Goal: Task Accomplishment & Management: Use online tool/utility

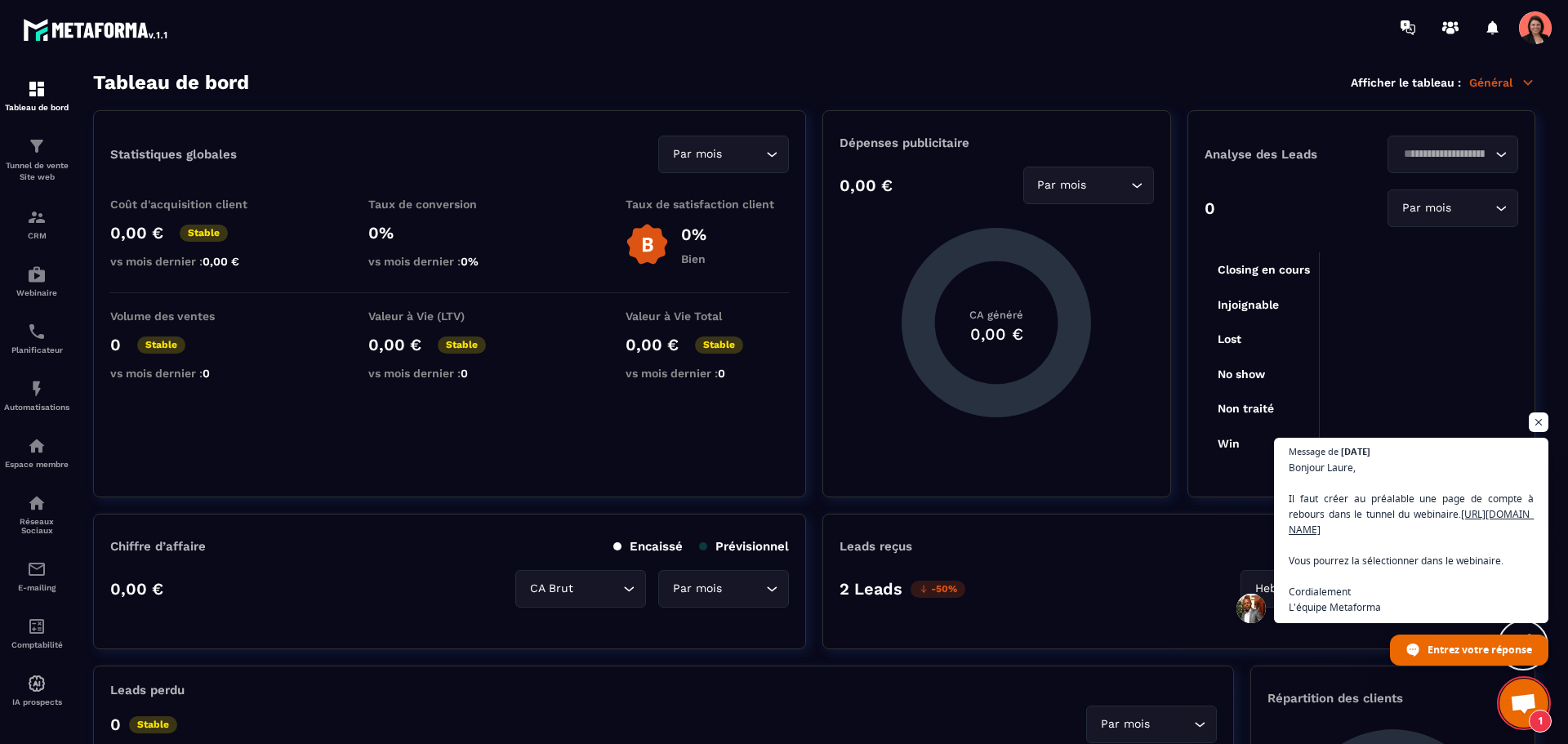
scroll to position [3147, 0]
click at [39, 270] on img at bounding box center [37, 274] width 20 height 20
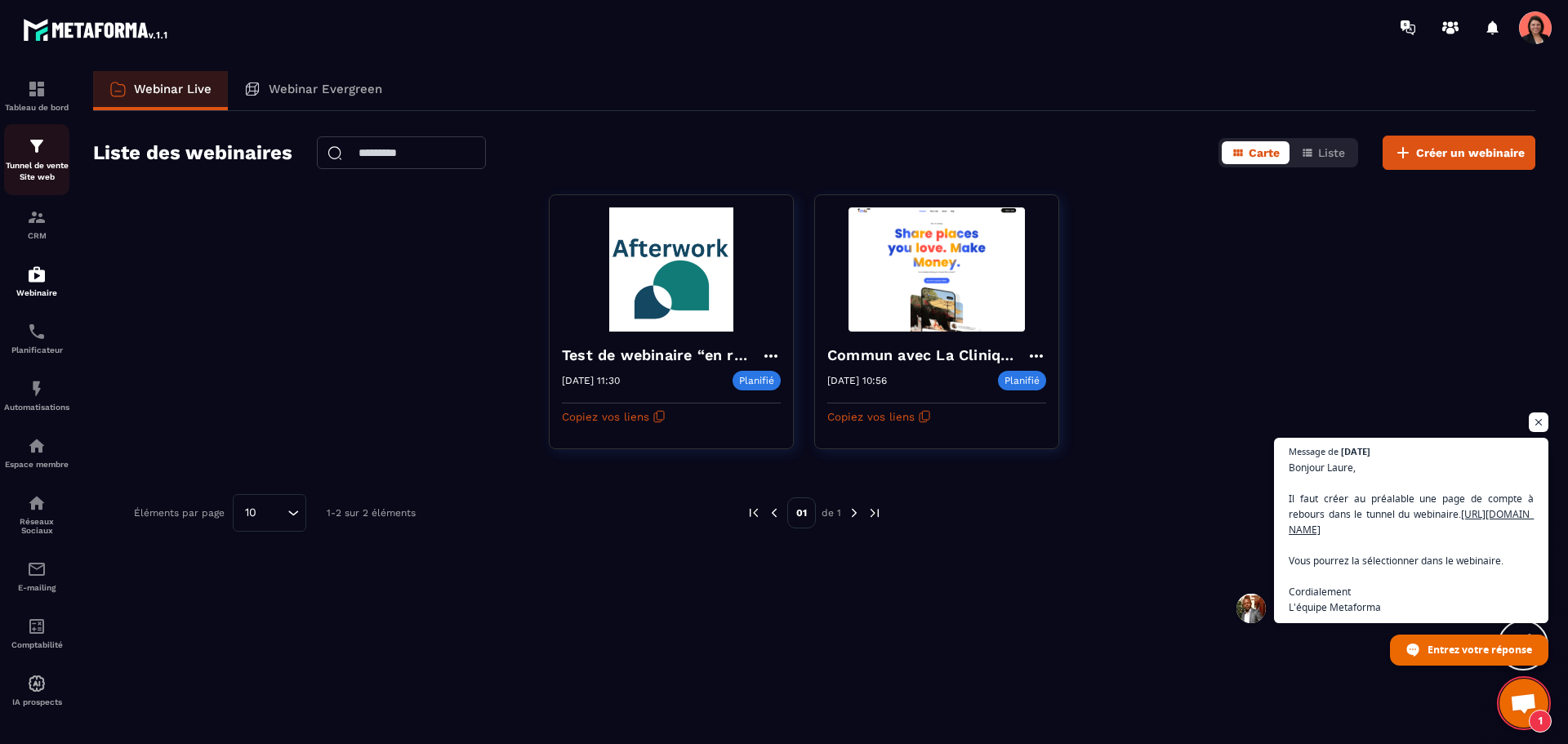
click at [31, 157] on div "Tunnel de vente Site web" at bounding box center [37, 160] width 65 height 47
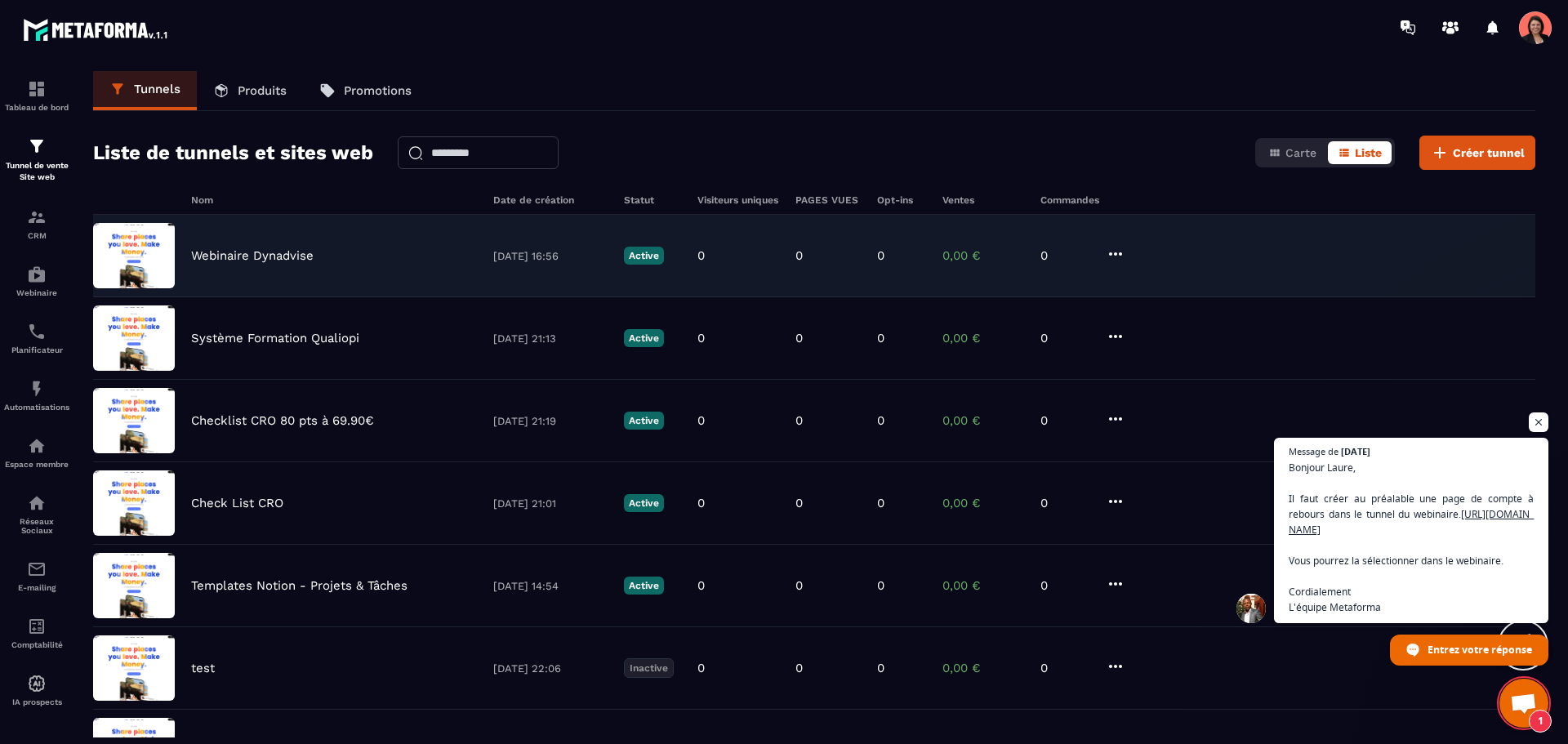
click at [267, 255] on p "Webinaire Dynadvise" at bounding box center [253, 256] width 123 height 14
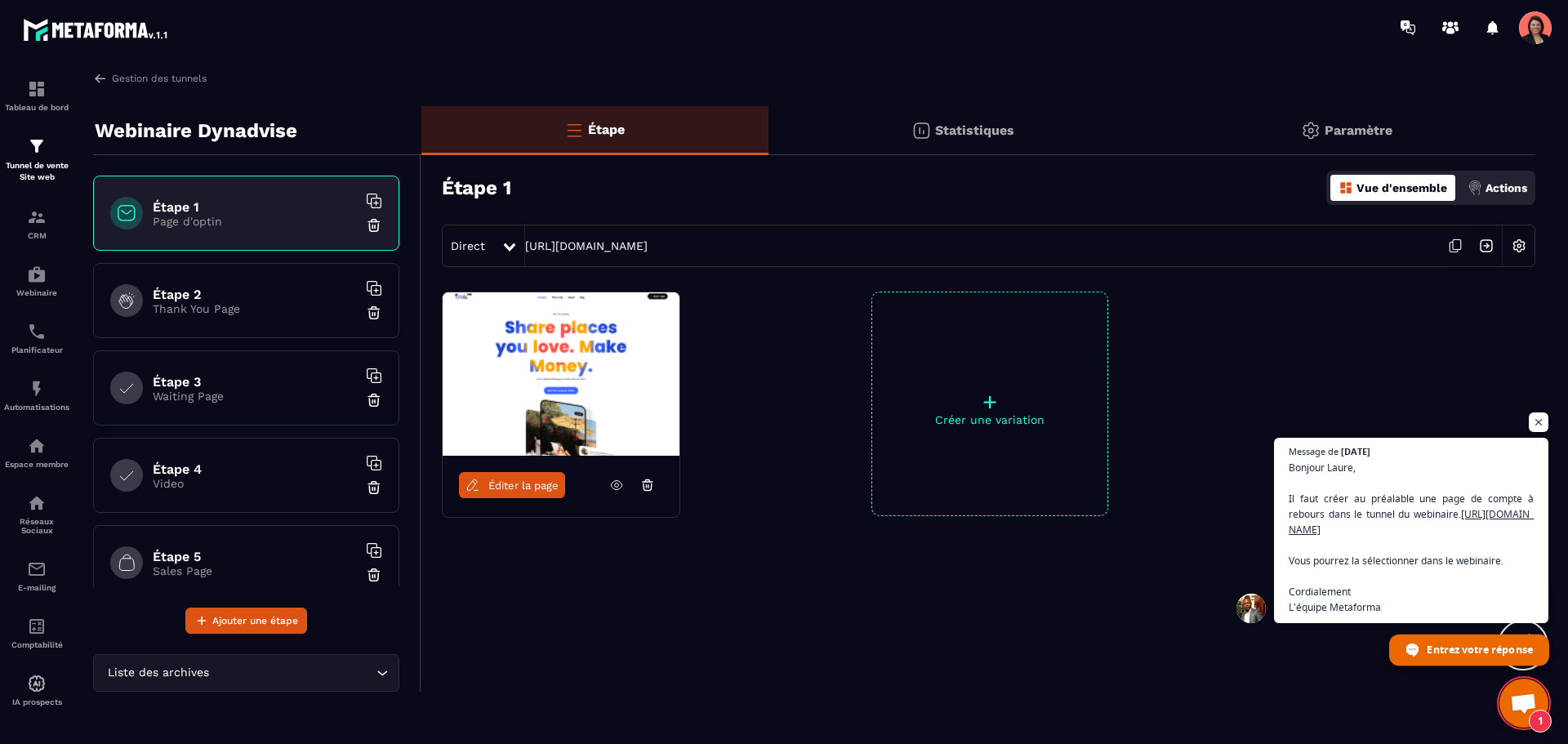
click at [1513, 637] on span "Entrez votre réponse" at bounding box center [1480, 649] width 106 height 29
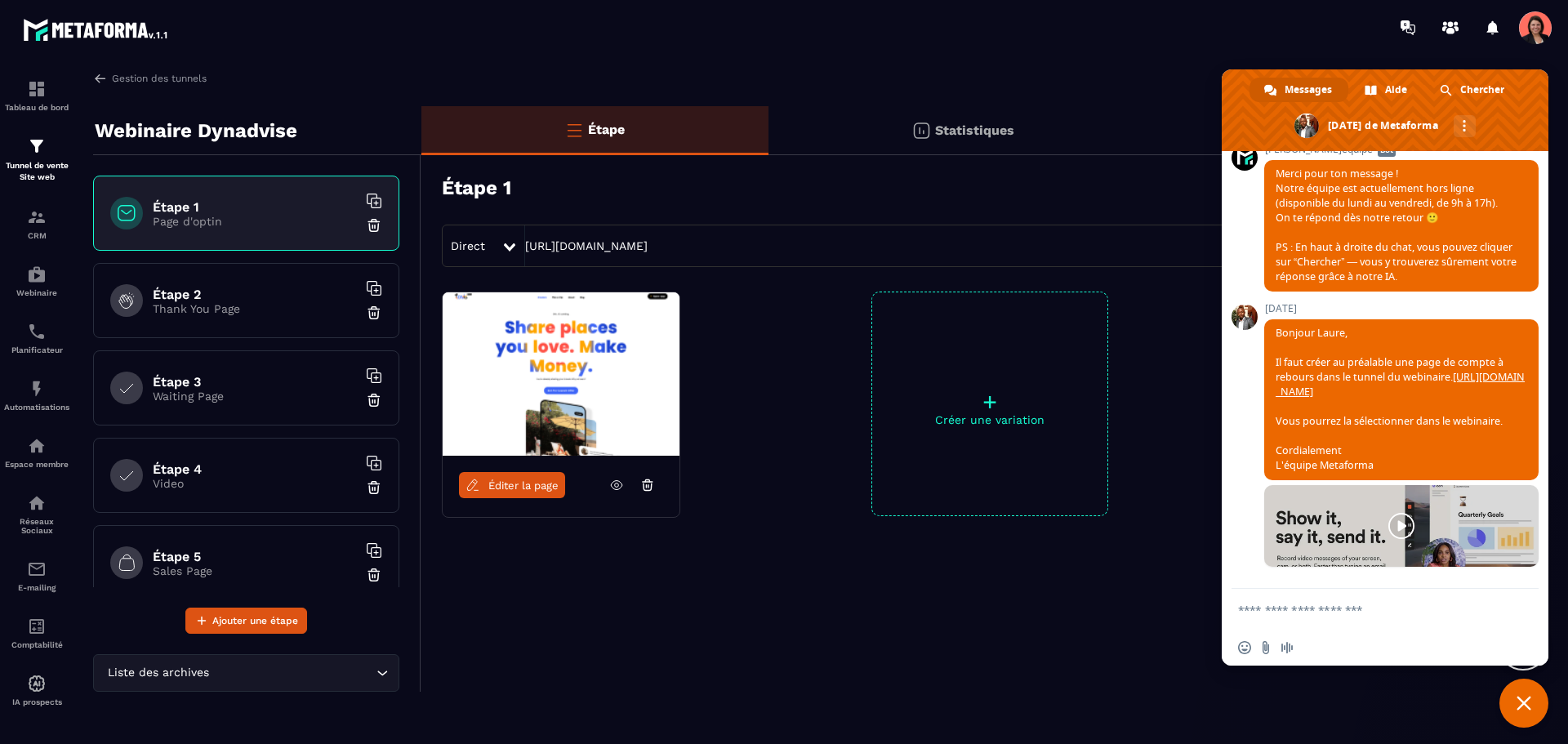
click at [1341, 622] on form at bounding box center [1368, 610] width 258 height 44
click at [1325, 611] on textarea "Entrez votre message..." at bounding box center [1368, 610] width 258 height 14
type textarea "**********"
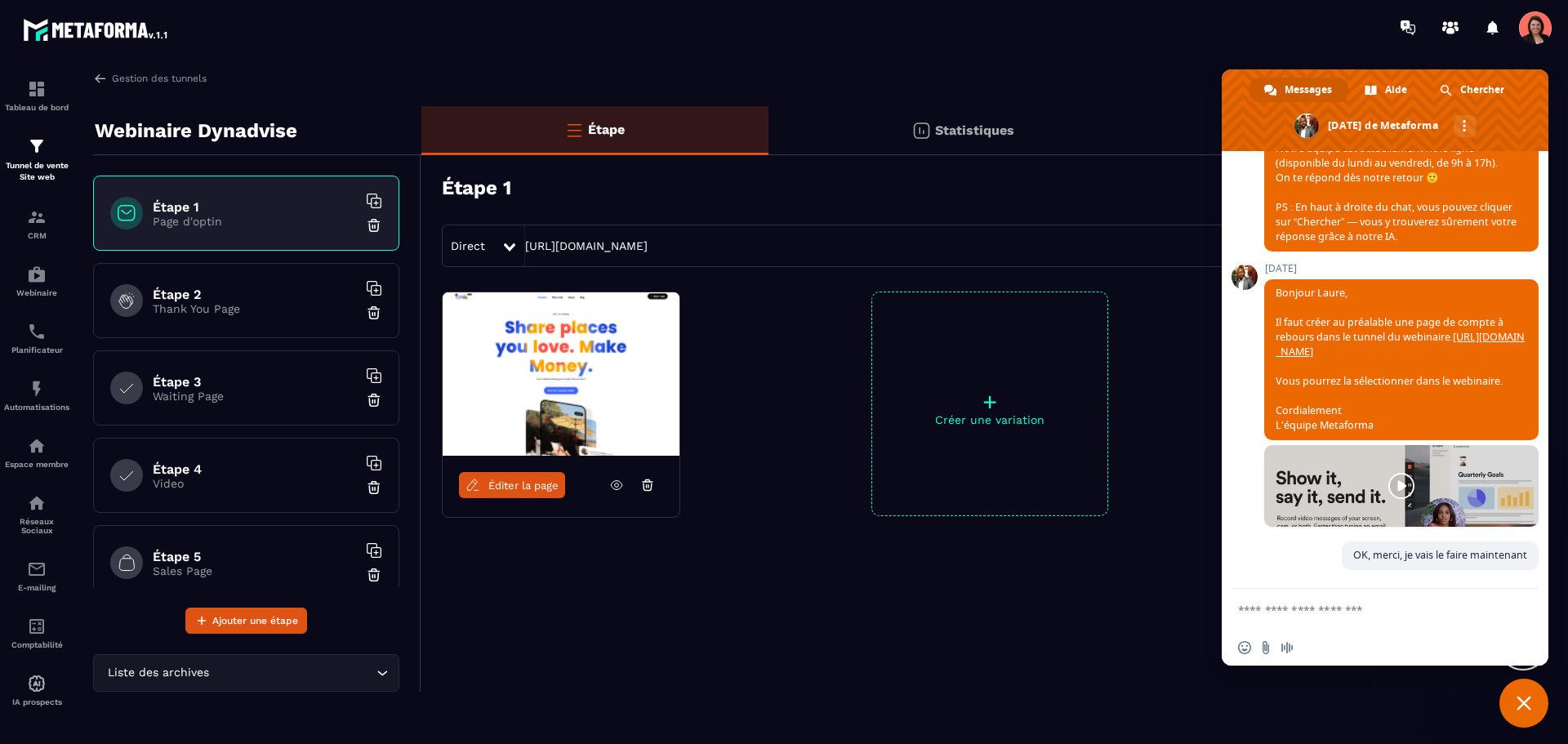
scroll to position [3187, 0]
click at [671, 619] on div "Étape Statistiques Paramètre Étape 1 Vue d'ensemble Actions Direct [URL][DOMAIN…" at bounding box center [979, 399] width 1114 height 586
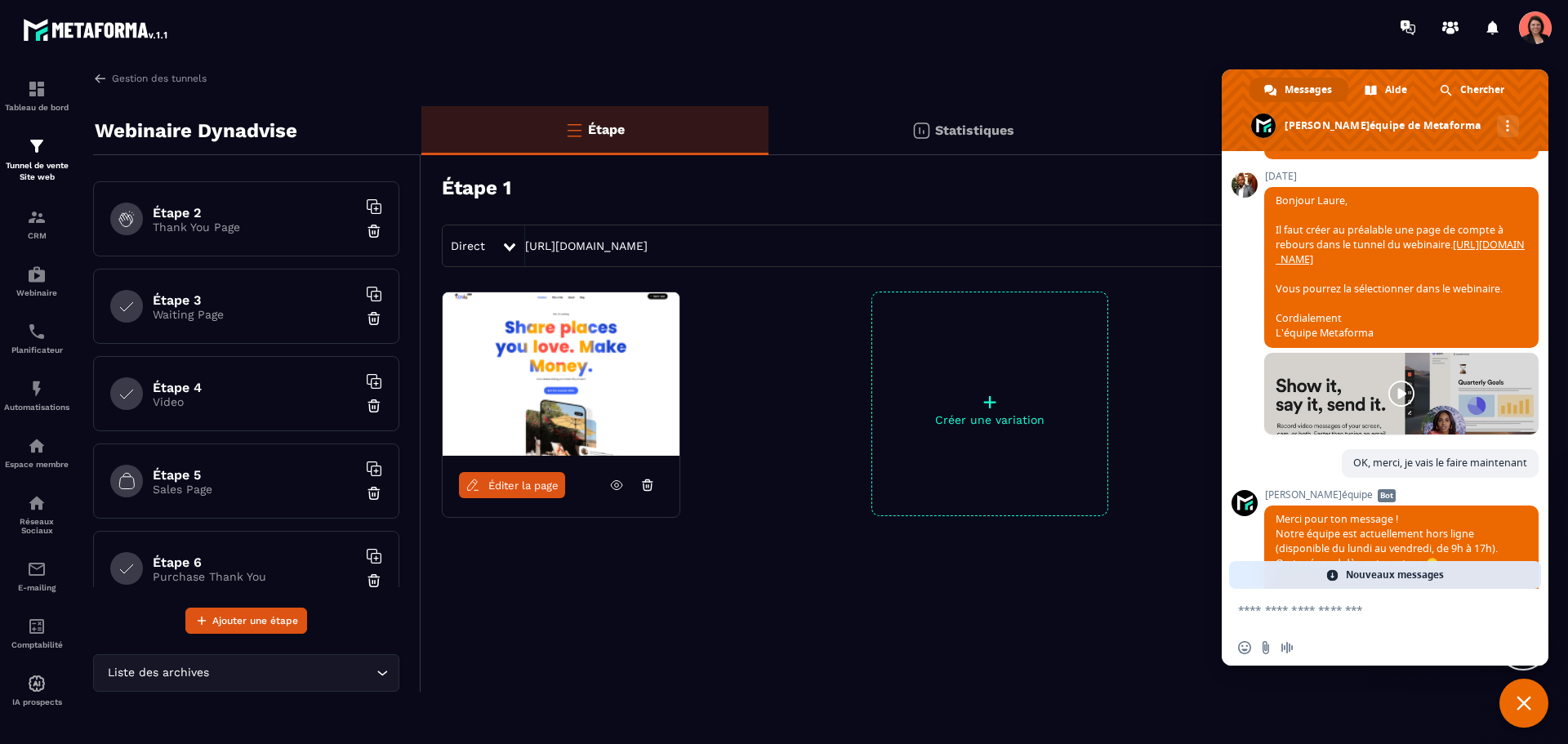
scroll to position [287, 0]
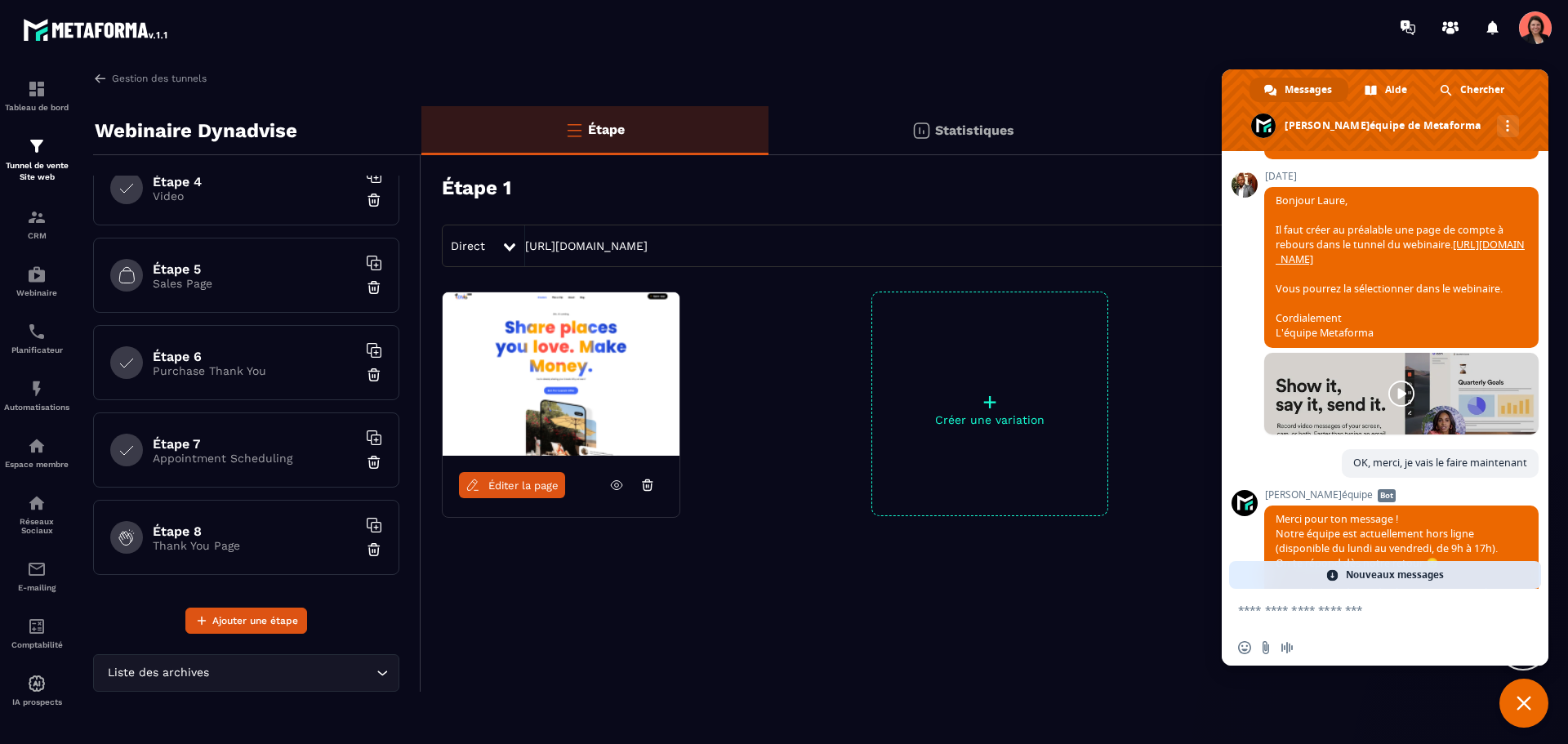
click at [340, 678] on input "Search for option" at bounding box center [292, 674] width 160 height 18
click at [340, 678] on input "Search for option" at bounding box center [238, 674] width 269 height 18
click at [382, 674] on icon "Search for option" at bounding box center [382, 674] width 16 height 16
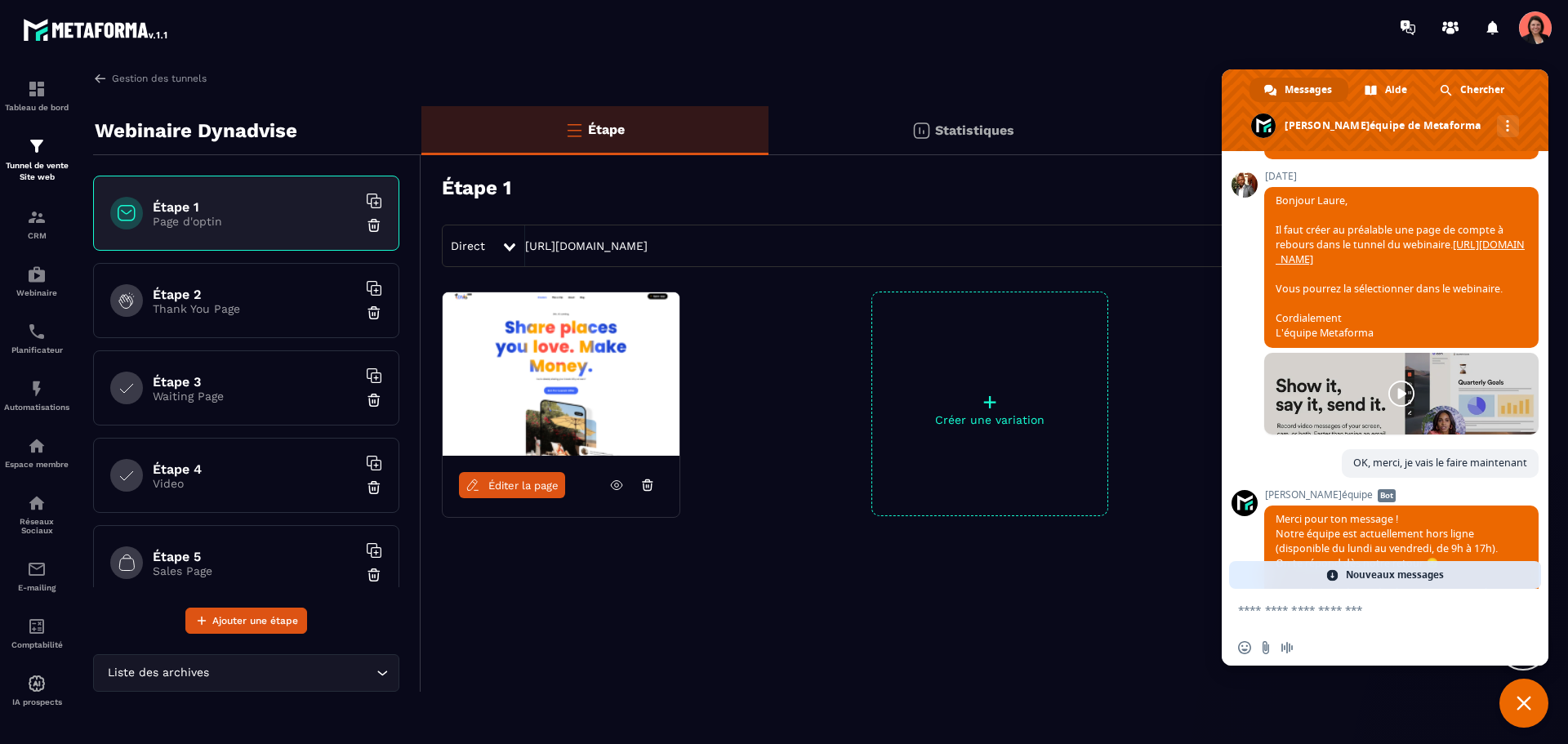
scroll to position [81, 0]
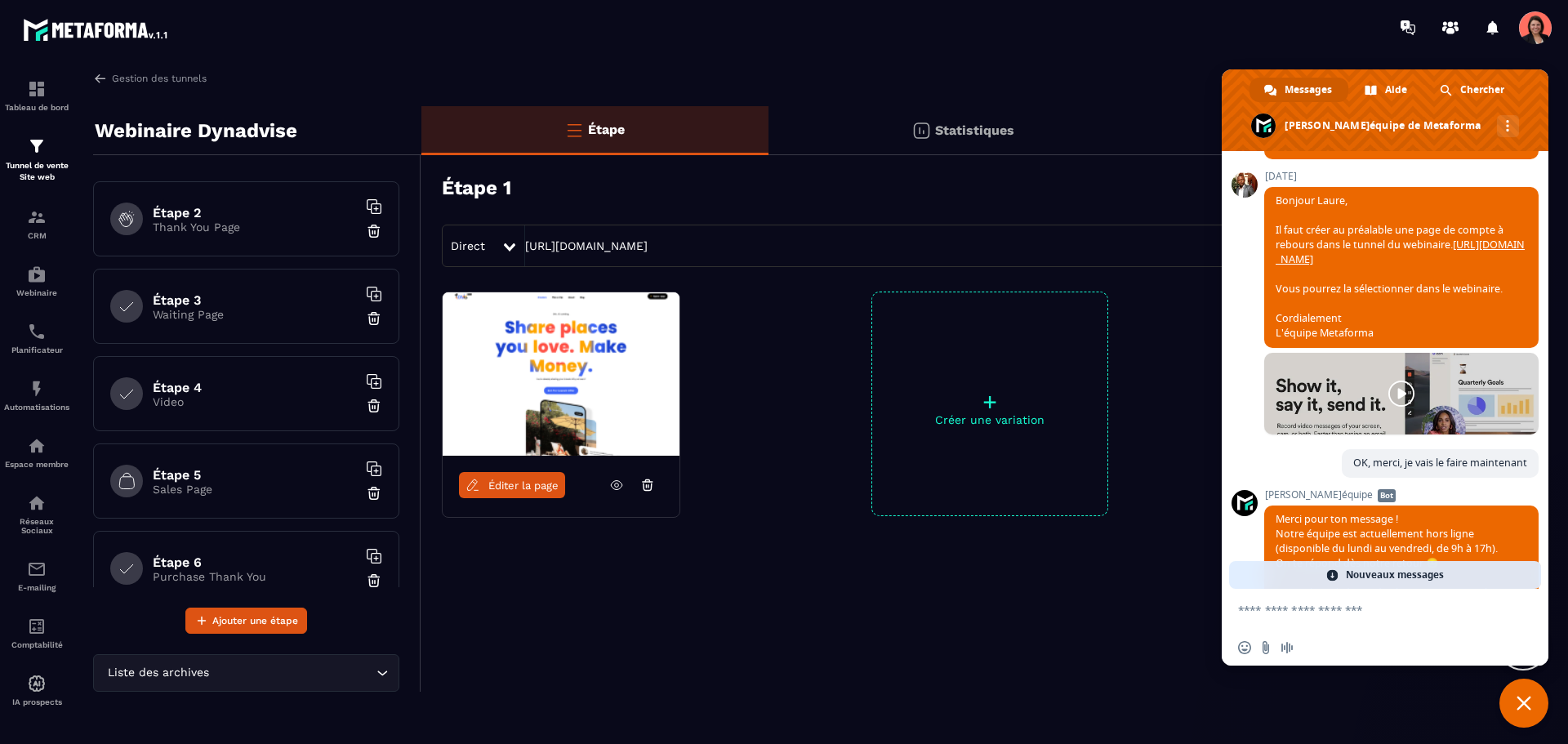
click at [231, 304] on h6 "Étape 3" at bounding box center [255, 300] width 204 height 15
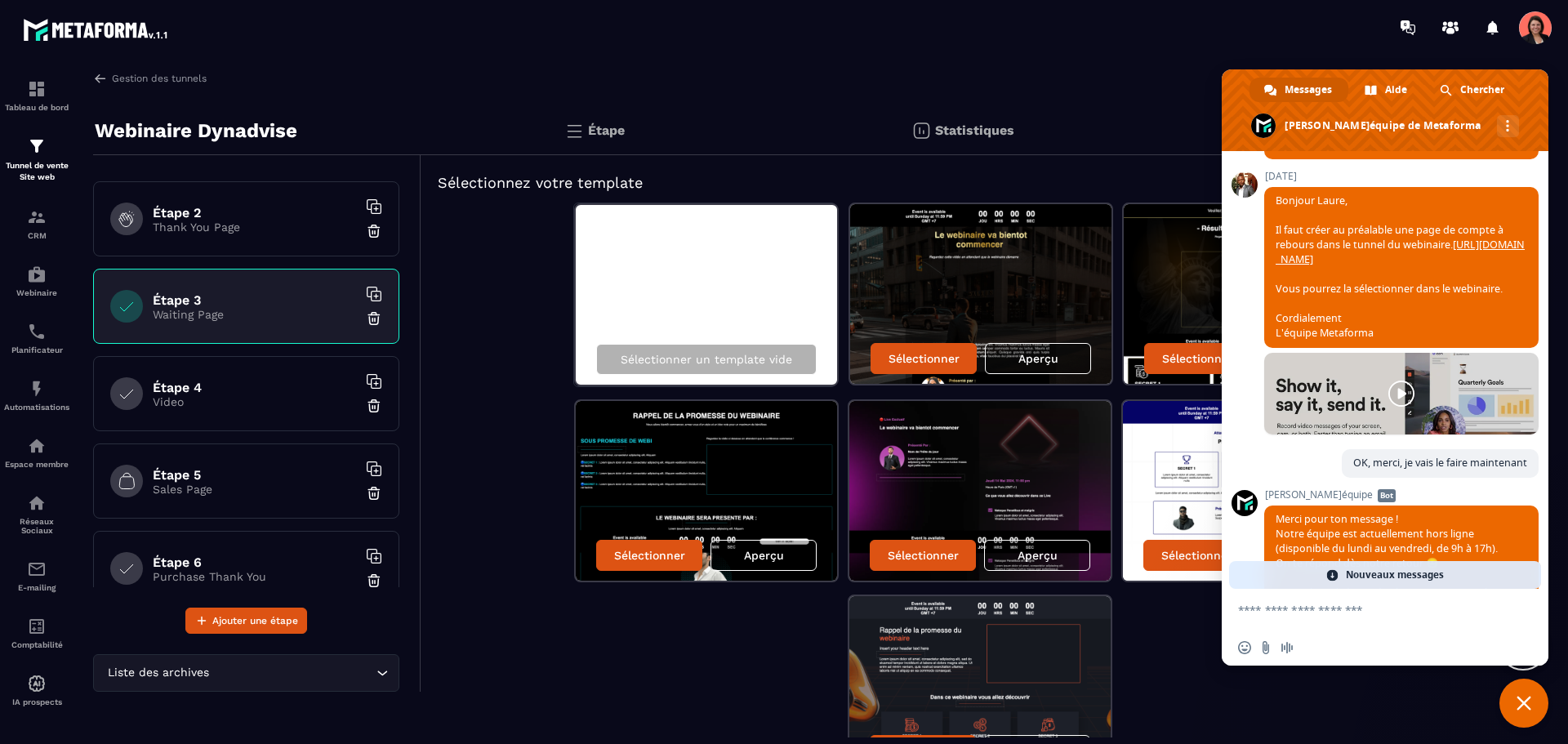
click at [1529, 709] on span "Fermer le chat" at bounding box center [1524, 703] width 14 height 14
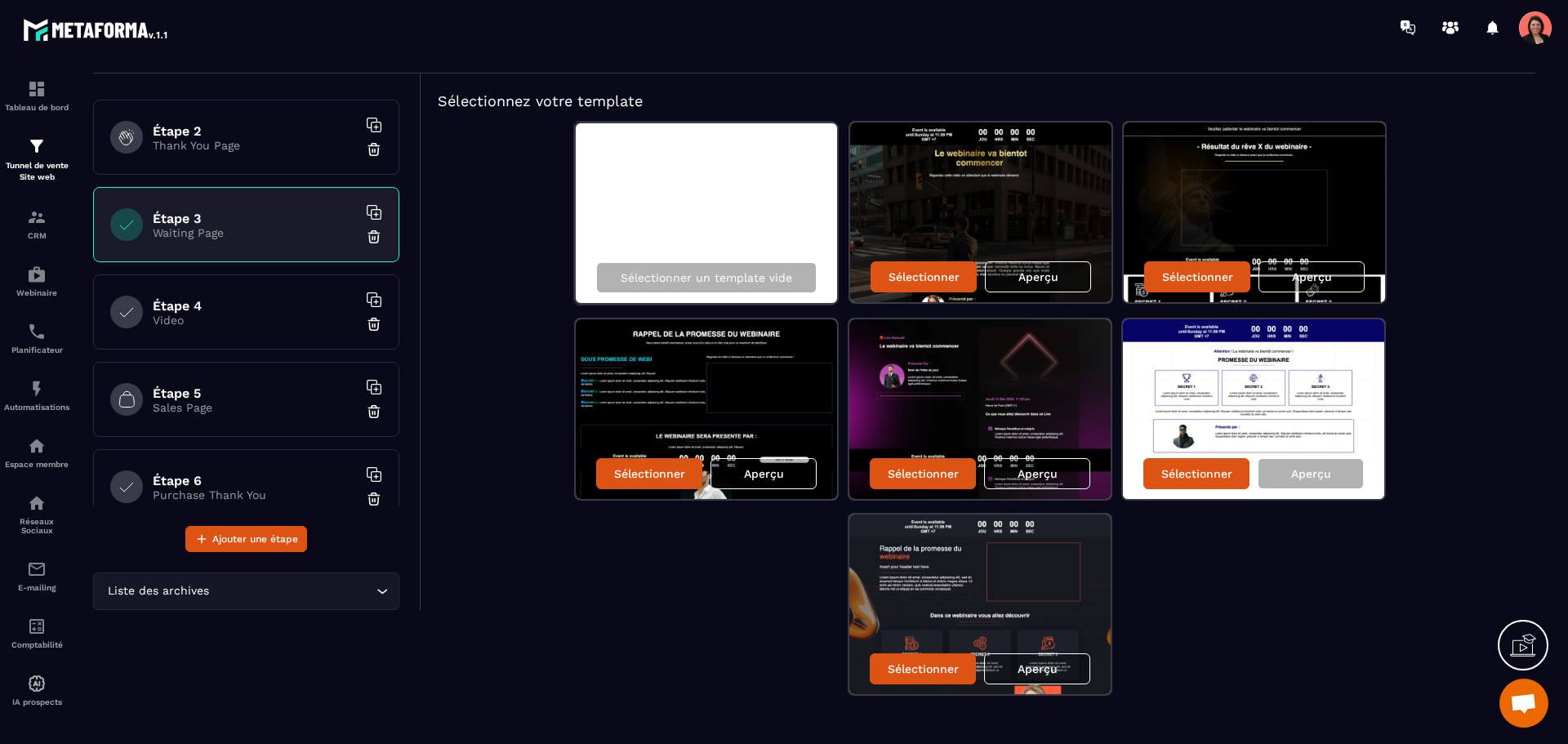
scroll to position [106, 0]
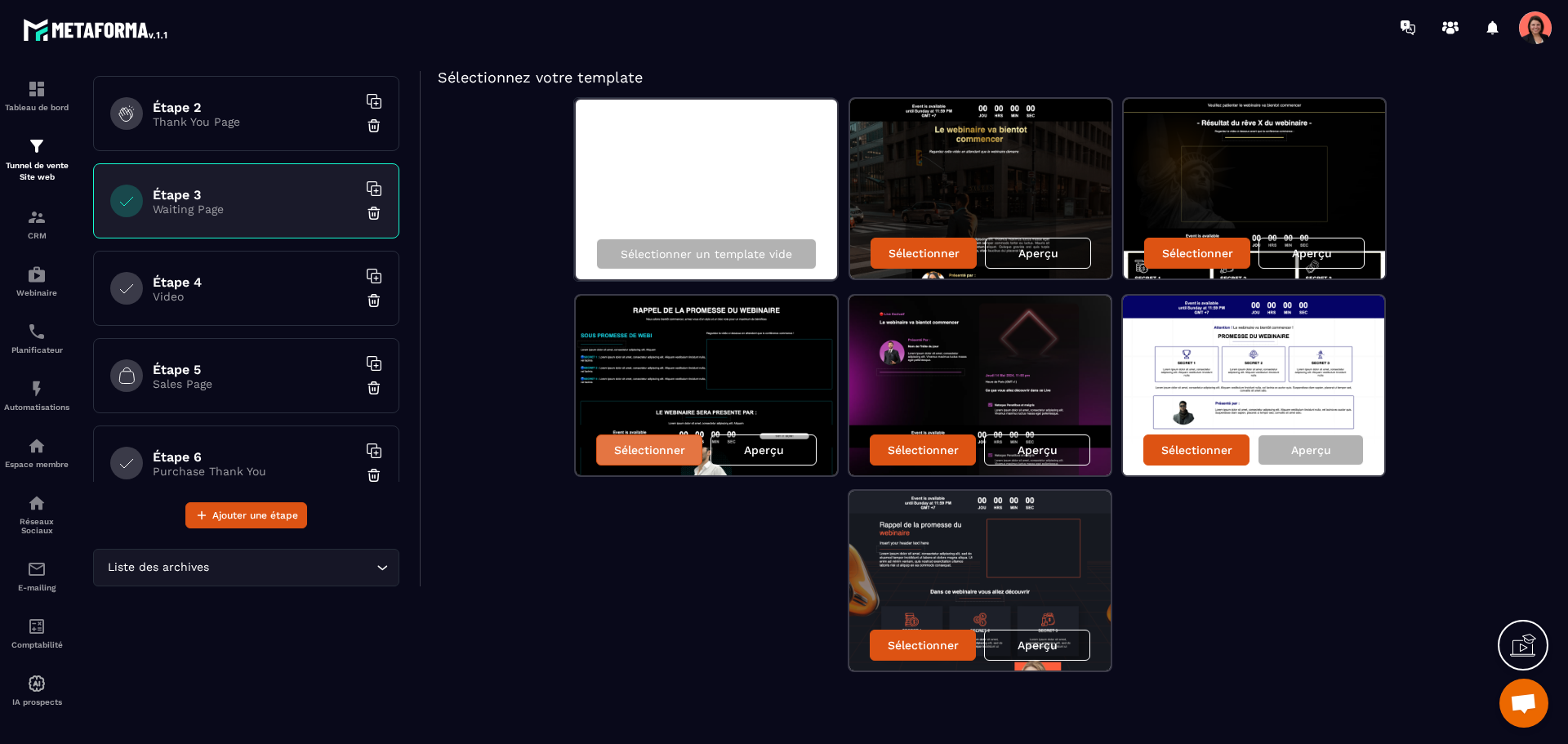
click at [640, 451] on p "Sélectionner" at bounding box center [649, 450] width 71 height 13
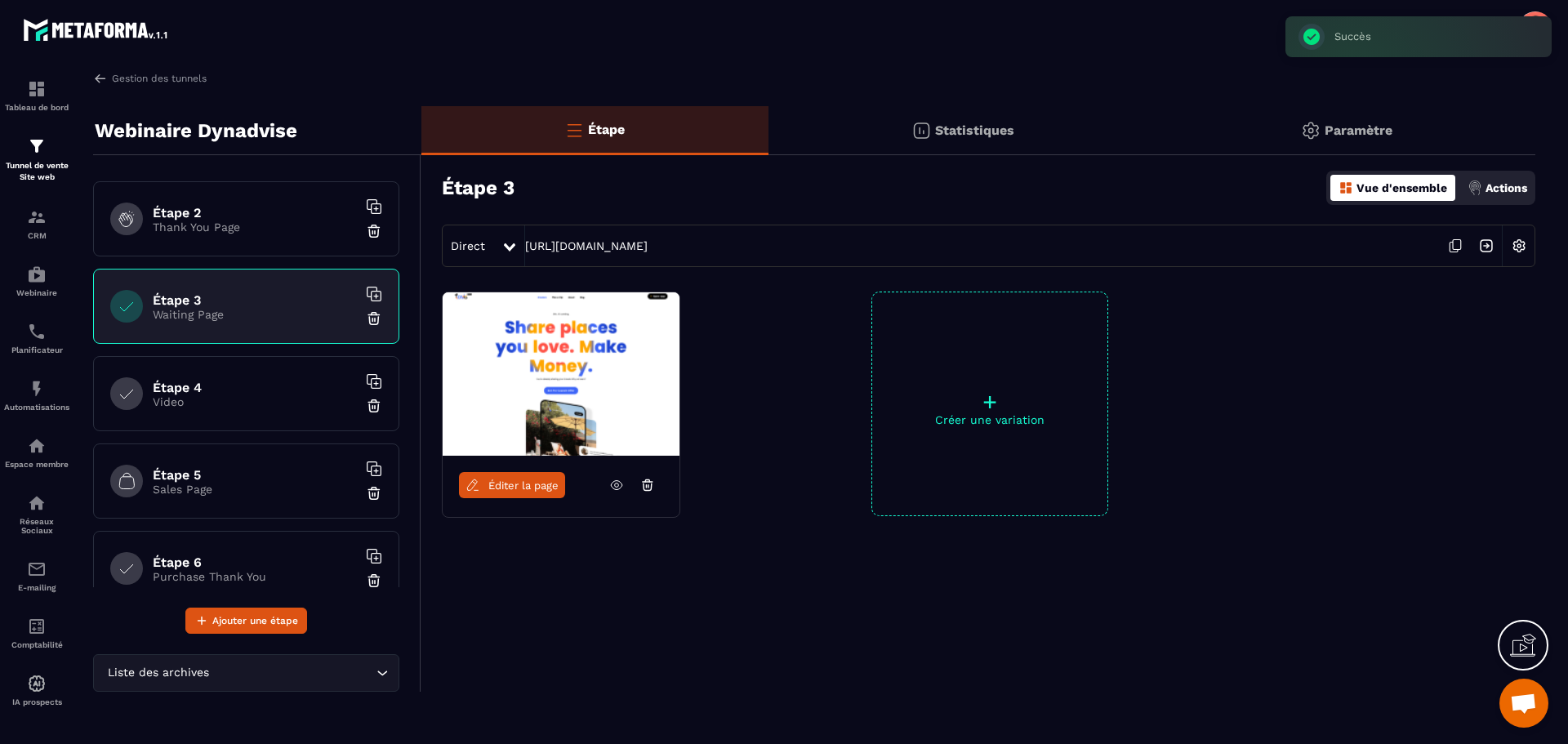
scroll to position [0, 0]
click at [515, 487] on span "Éditer la page" at bounding box center [524, 486] width 70 height 13
